Goal: Check status

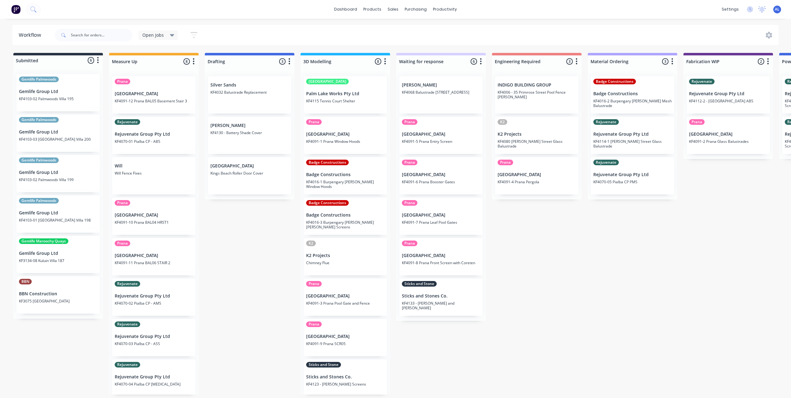
click at [504, 233] on div "Submitted 6 Status colour #273444 hex #273444 Save Cancel Summaries Total order…" at bounding box center [738, 223] width 1487 height 341
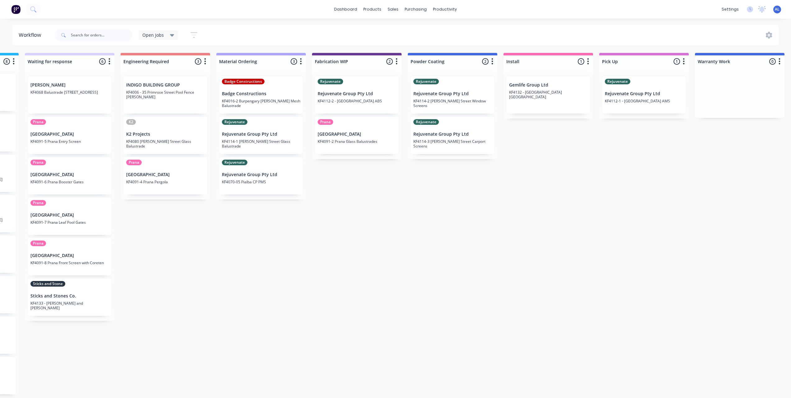
scroll to position [1, 375]
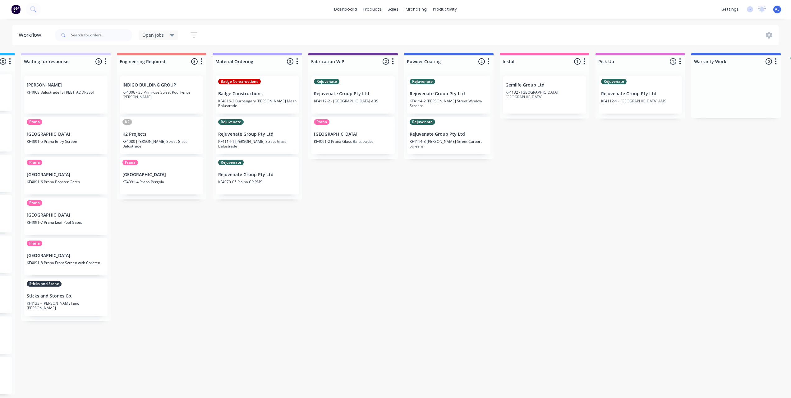
click at [460, 190] on div "Submitted 6 Status colour #273444 hex #273444 Save Cancel Summaries Total order…" at bounding box center [363, 223] width 1487 height 341
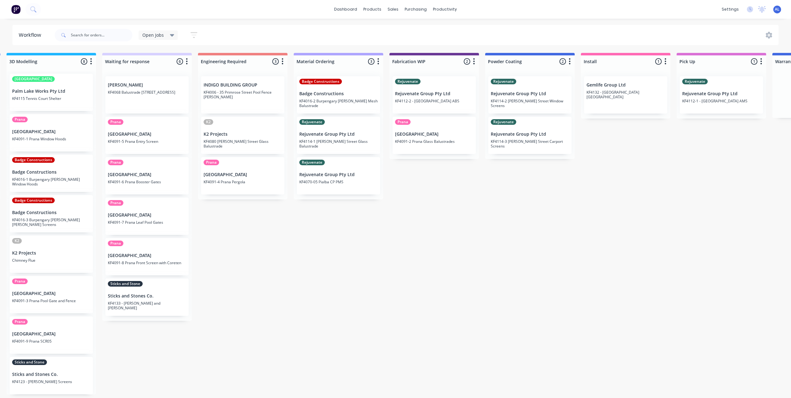
scroll to position [0, 288]
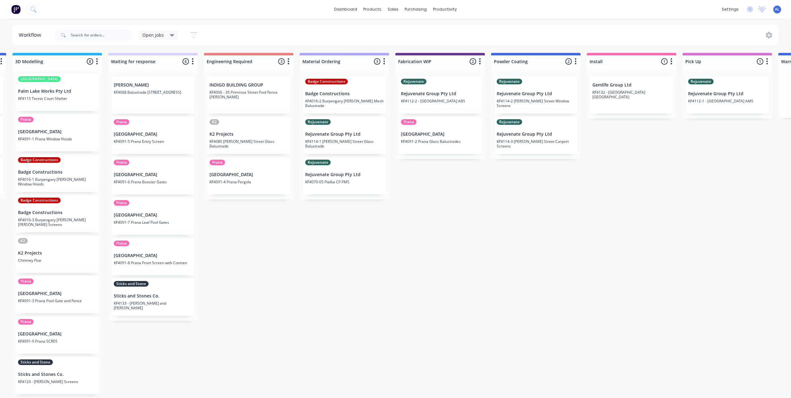
click at [480, 213] on div "Submitted 6 Status colour #273444 hex #273444 Save Cancel Summaries Total order…" at bounding box center [450, 223] width 1487 height 341
click at [317, 307] on div "Submitted 6 Status colour #273444 hex #273444 Save Cancel Summaries Total order…" at bounding box center [450, 223] width 1487 height 341
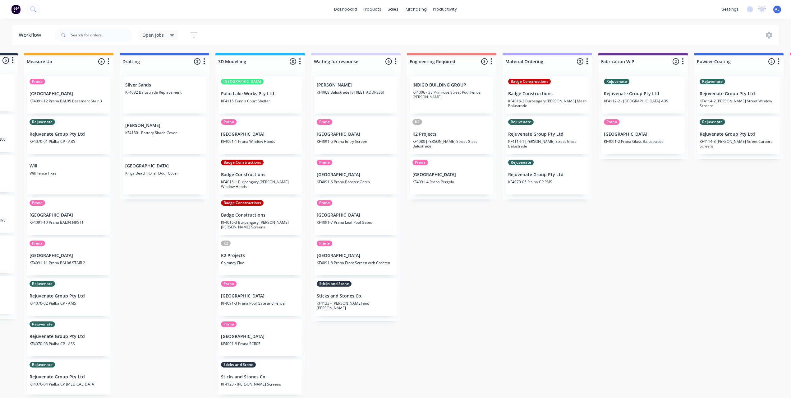
scroll to position [0, 83]
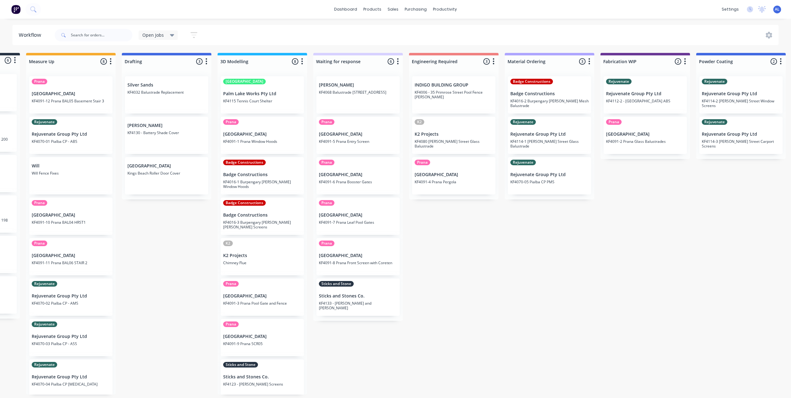
click at [172, 360] on div "Submitted 6 Status colour #273444 hex #273444 Save Cancel Summaries Total order…" at bounding box center [655, 223] width 1487 height 341
click at [444, 263] on div "Submitted 6 Status colour #273444 hex #273444 Save Cancel Summaries Total order…" at bounding box center [655, 223] width 1487 height 341
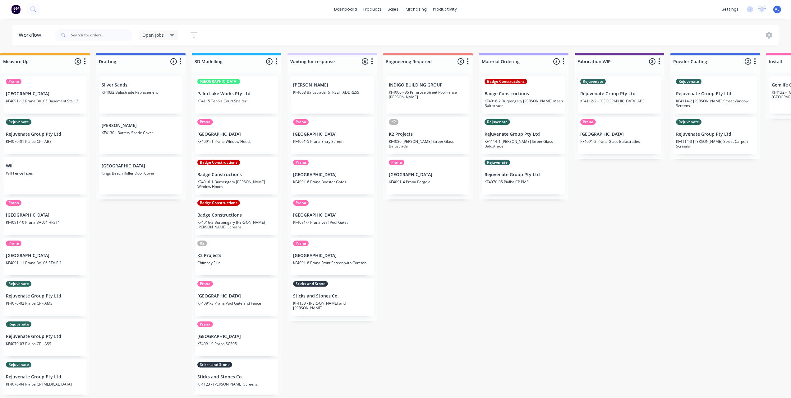
scroll to position [0, 106]
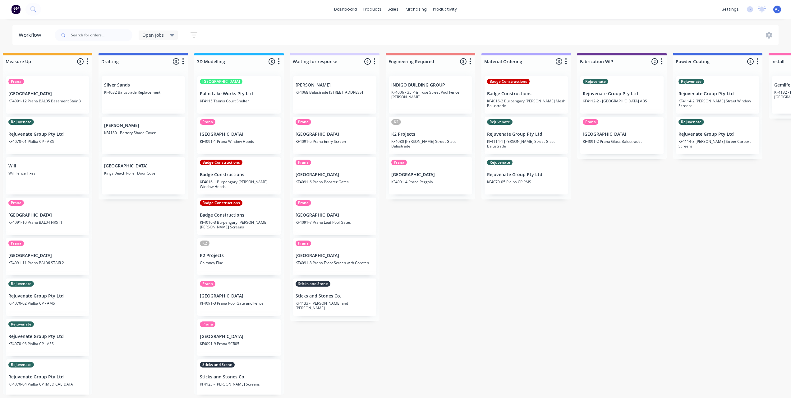
click at [155, 340] on div "Submitted 6 Status colour #273444 hex #273444 Save Cancel Summaries Total order…" at bounding box center [632, 223] width 1487 height 341
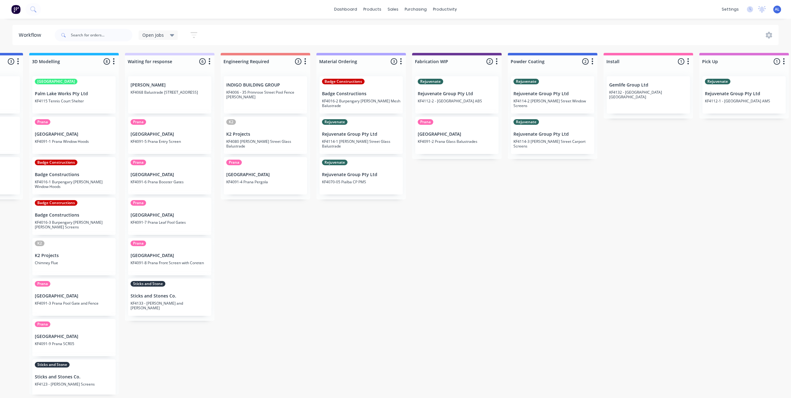
scroll to position [1, 271]
click at [572, 347] on div "Submitted 6 Status colour #273444 hex #273444 Save Cancel Summaries Total order…" at bounding box center [468, 223] width 1487 height 341
click at [626, 306] on div "Submitted 6 Status colour #273444 hex #273444 Save Cancel Summaries Total order…" at bounding box center [467, 223] width 1487 height 341
click at [485, 246] on div "Submitted 6 Status colour #273444 hex #273444 Save Cancel Summaries Total order…" at bounding box center [467, 223] width 1487 height 341
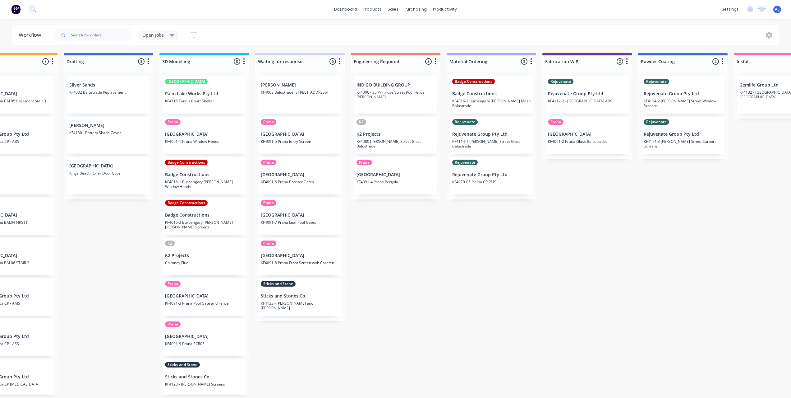
scroll to position [1, 141]
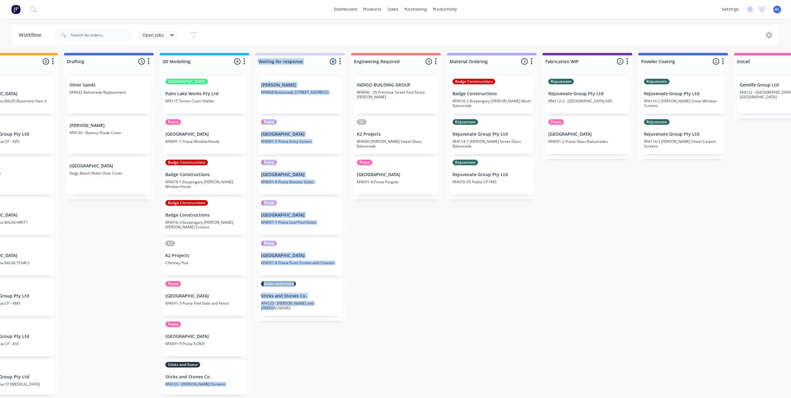
drag, startPoint x: 426, startPoint y: 384, endPoint x: 293, endPoint y: 377, distance: 133.5
click at [295, 378] on div "Submitted 6 Status colour #273444 hex #273444 Save Cancel Summaries Total order…" at bounding box center [598, 223] width 1487 height 341
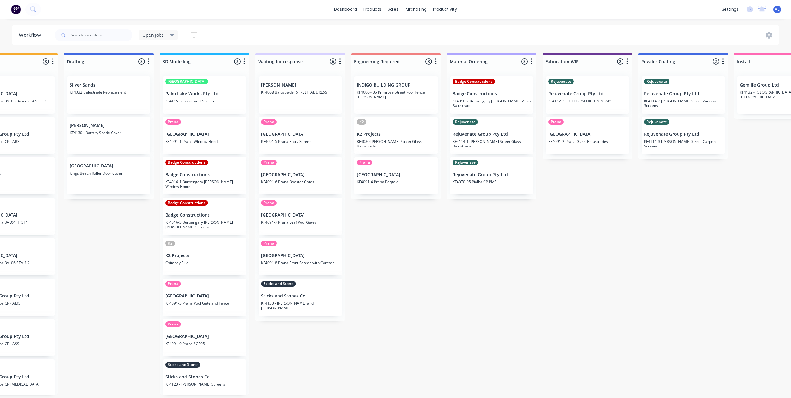
click at [301, 346] on div "Submitted 6 Status colour #273444 hex #273444 Save Cancel Summaries Total order…" at bounding box center [598, 223] width 1487 height 341
click at [441, 234] on div "Submitted 6 Status colour #273444 hex #273444 Save Cancel Summaries Total order…" at bounding box center [598, 223] width 1487 height 341
click at [422, 351] on div "Submitted 6 Status colour #273444 hex #273444 Save Cancel Summaries Total order…" at bounding box center [598, 223] width 1487 height 341
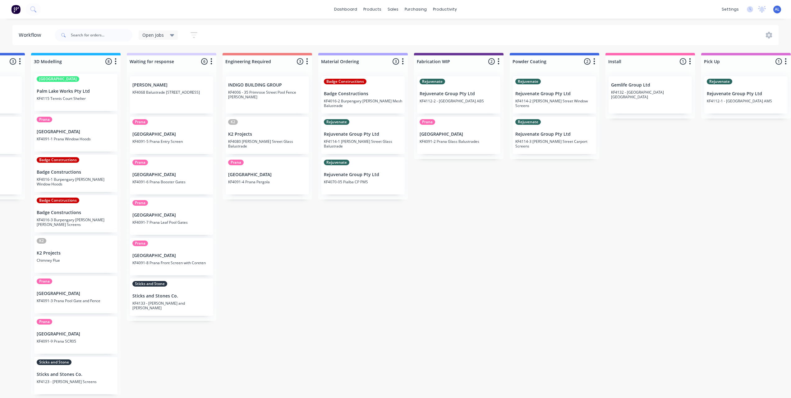
scroll to position [1, 270]
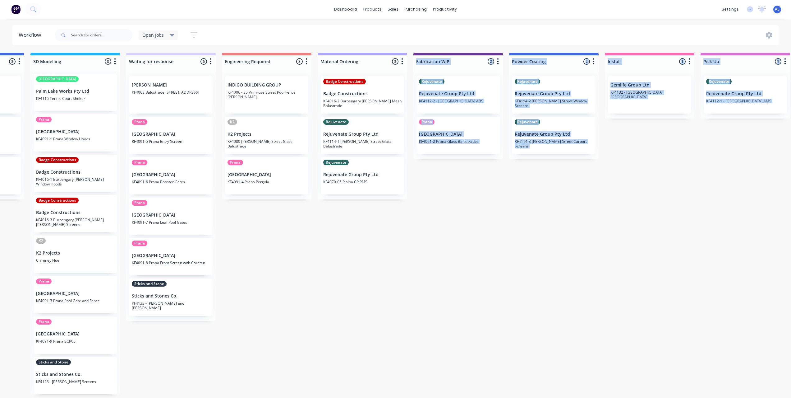
drag, startPoint x: 407, startPoint y: 398, endPoint x: 372, endPoint y: 402, distance: 35.3
click at [372, 360] on html "dashboard products sales purchasing productivity dashboard products Product Cat…" at bounding box center [125, 180] width 791 height 360
click at [392, 366] on div "Submitted 6 Status colour #273444 hex #273444 Save Cancel Summaries Total order…" at bounding box center [468, 223] width 1487 height 341
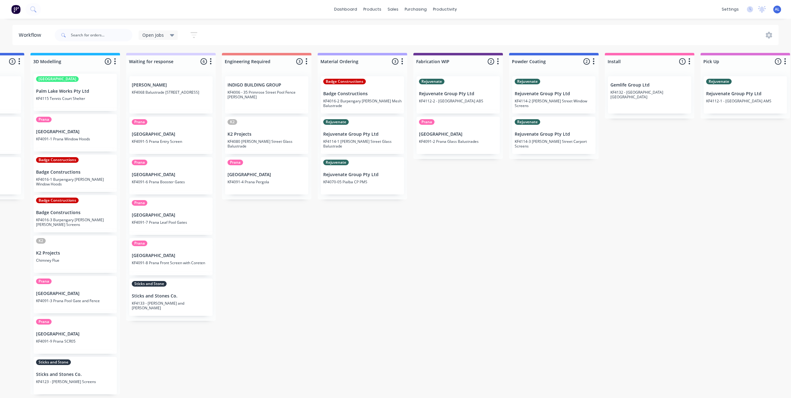
click at [476, 330] on div "Submitted 6 Status colour #273444 hex #273444 Save Cancel Summaries Total order…" at bounding box center [468, 223] width 1487 height 341
